Goal: Complete application form

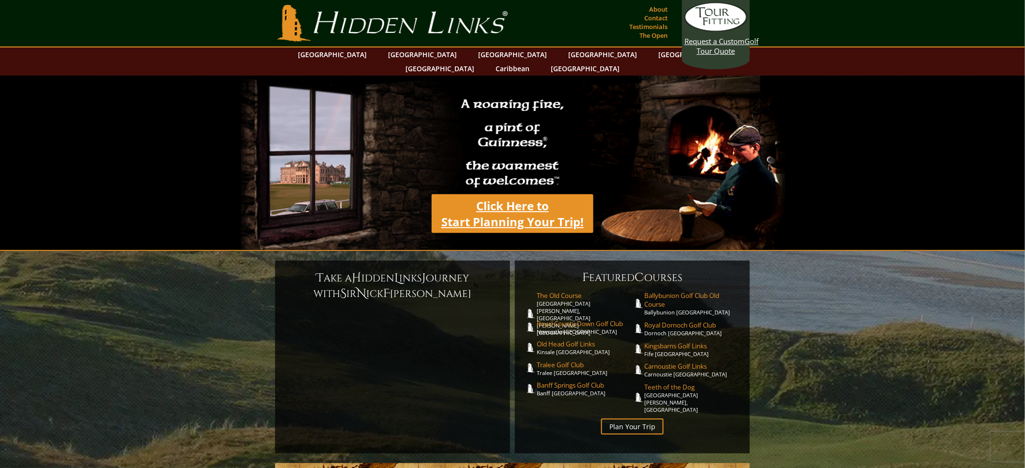
click at [515, 194] on link "Click Here to Start Planning Your Trip!" at bounding box center [513, 213] width 162 height 39
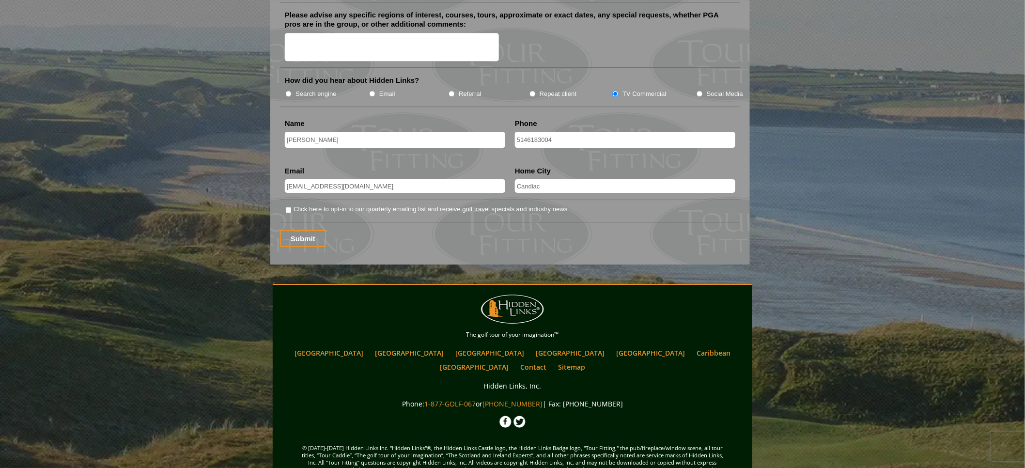
scroll to position [1252, 0]
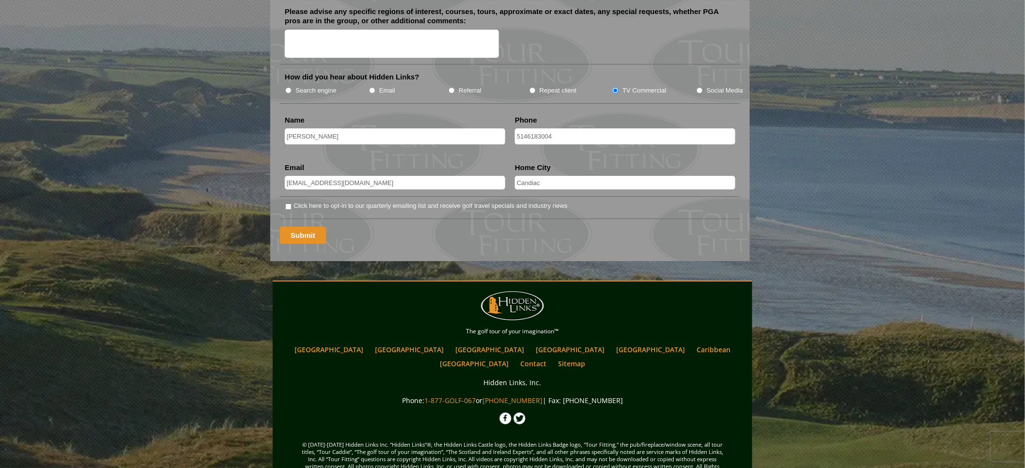
click at [300, 227] on input "Submit" at bounding box center [303, 235] width 46 height 17
